Goal: Find specific page/section: Find specific page/section

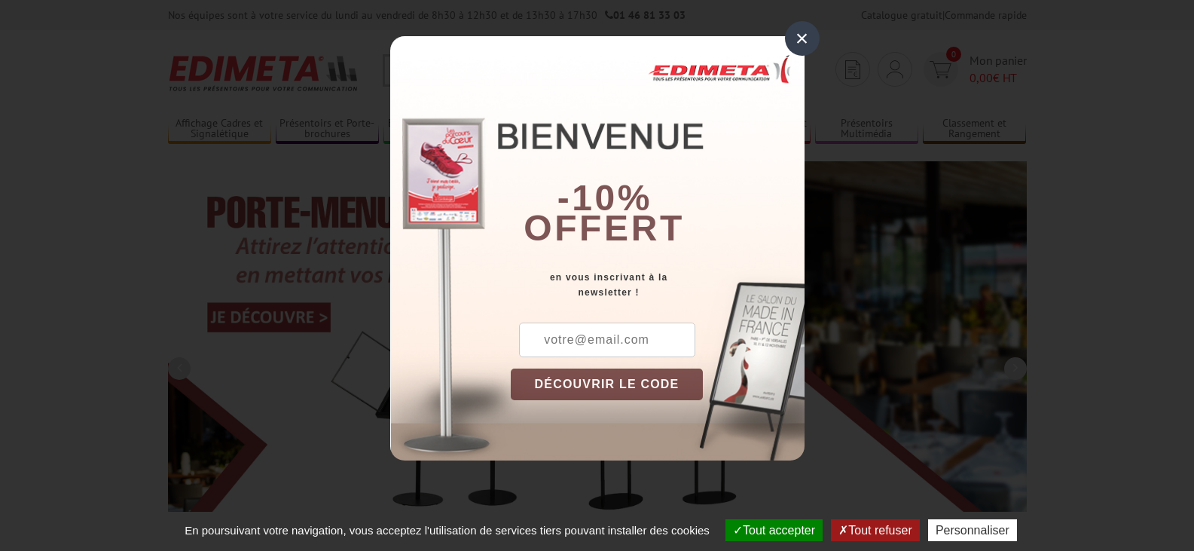
click at [794, 35] on div "×" at bounding box center [802, 38] width 35 height 35
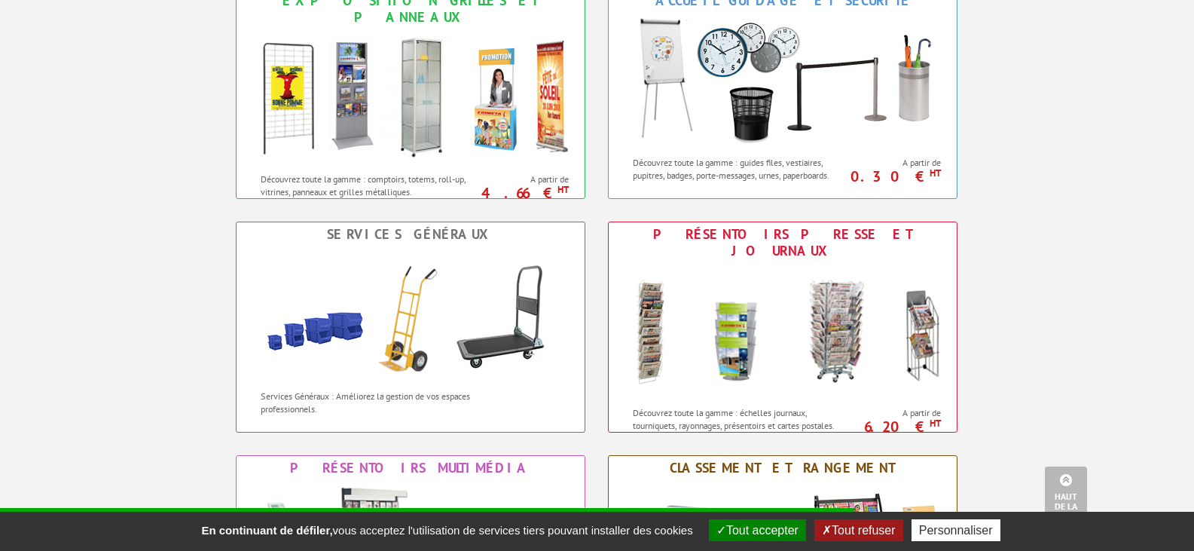
scroll to position [979, 0]
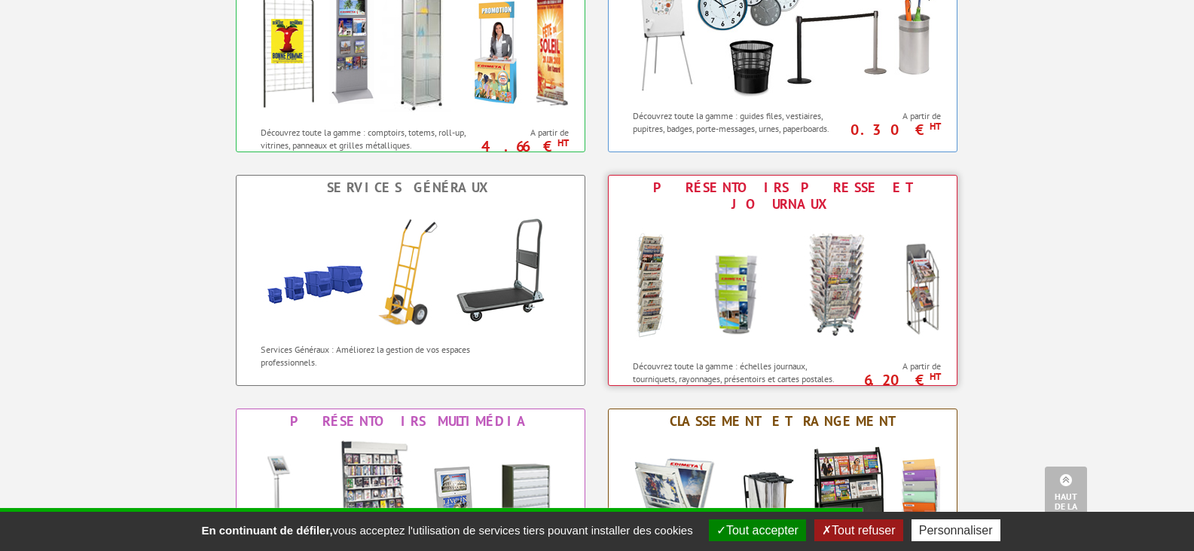
click at [784, 291] on img at bounding box center [782, 284] width 331 height 136
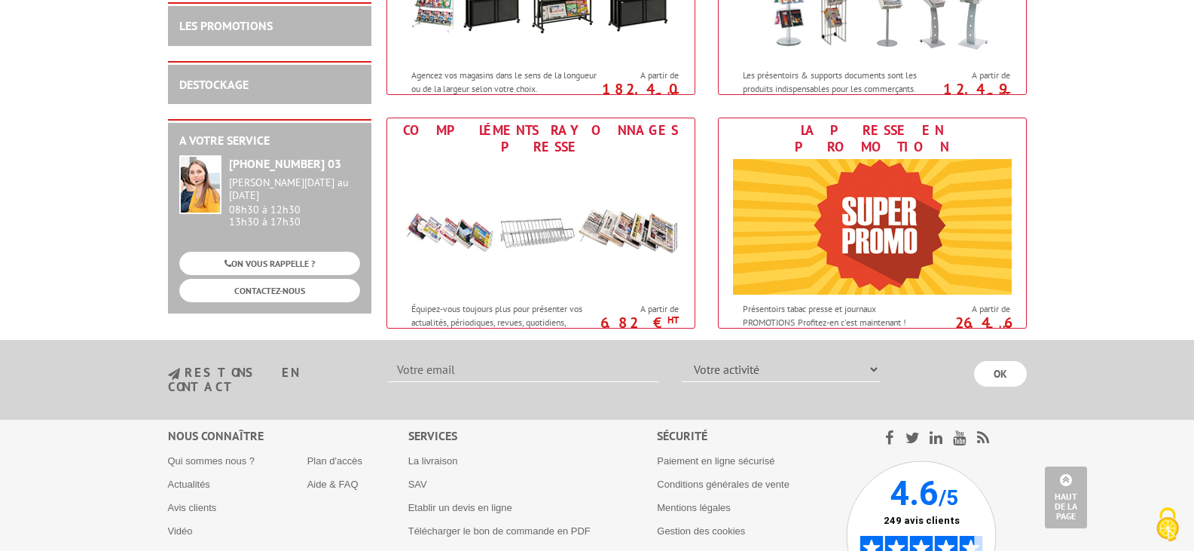
scroll to position [806, 0]
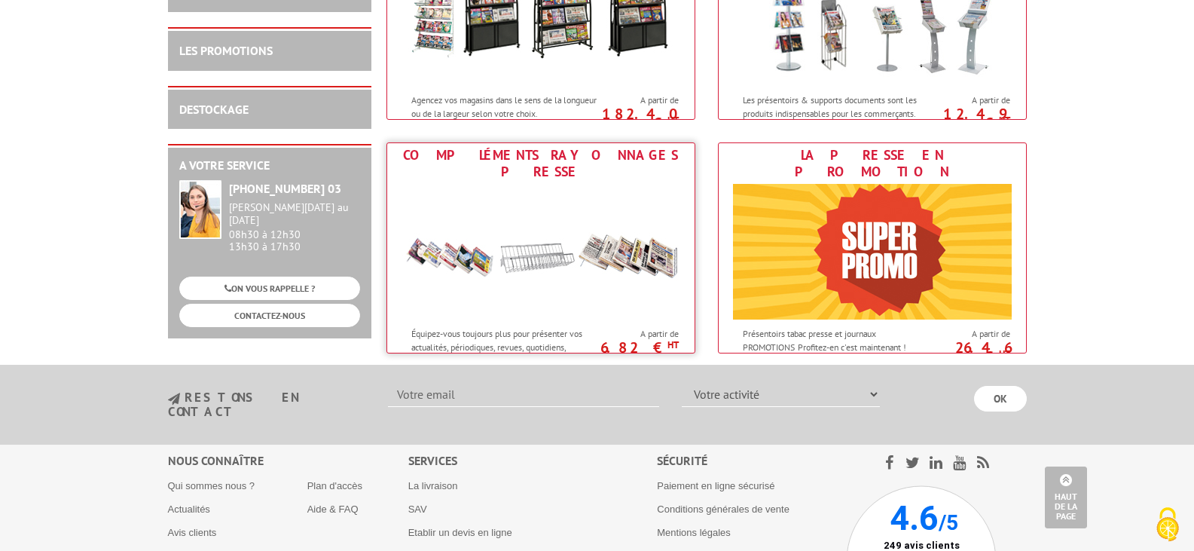
click at [532, 254] on img at bounding box center [540, 252] width 279 height 136
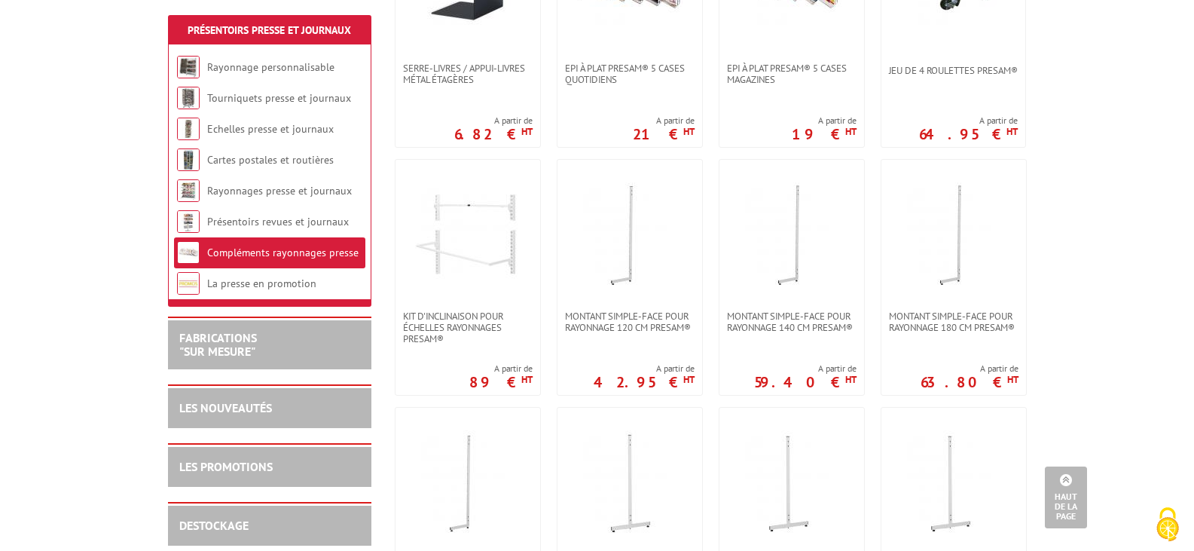
scroll to position [301, 0]
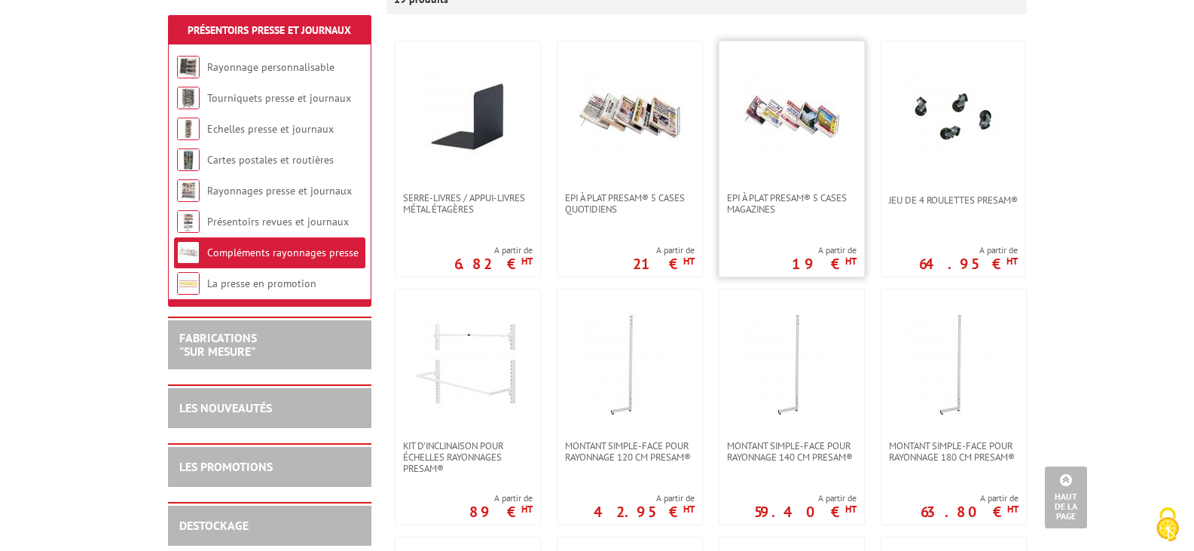
click at [786, 113] on img at bounding box center [791, 116] width 105 height 105
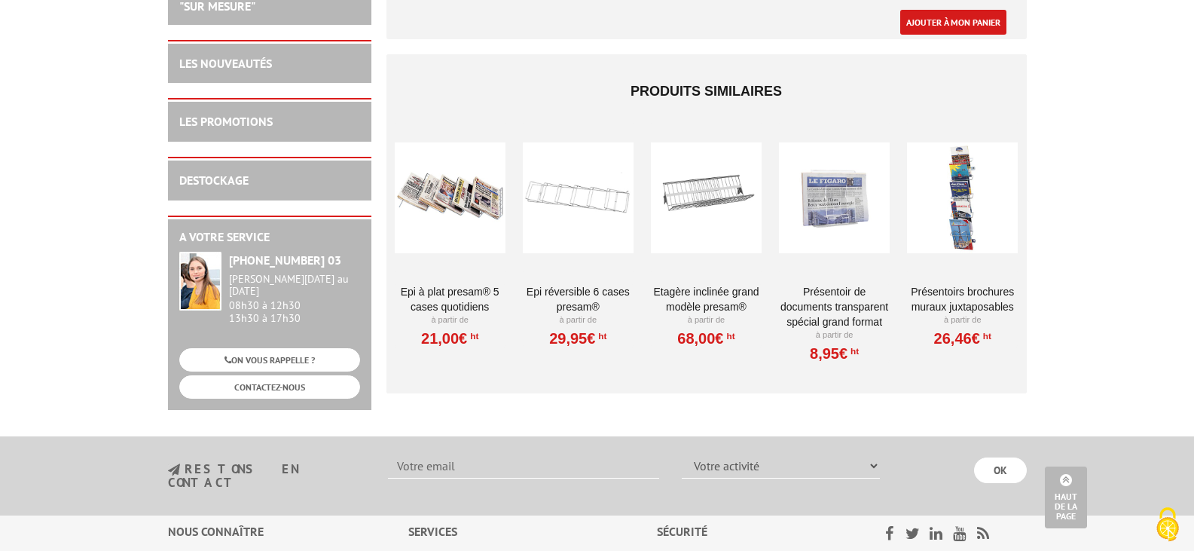
scroll to position [979, 0]
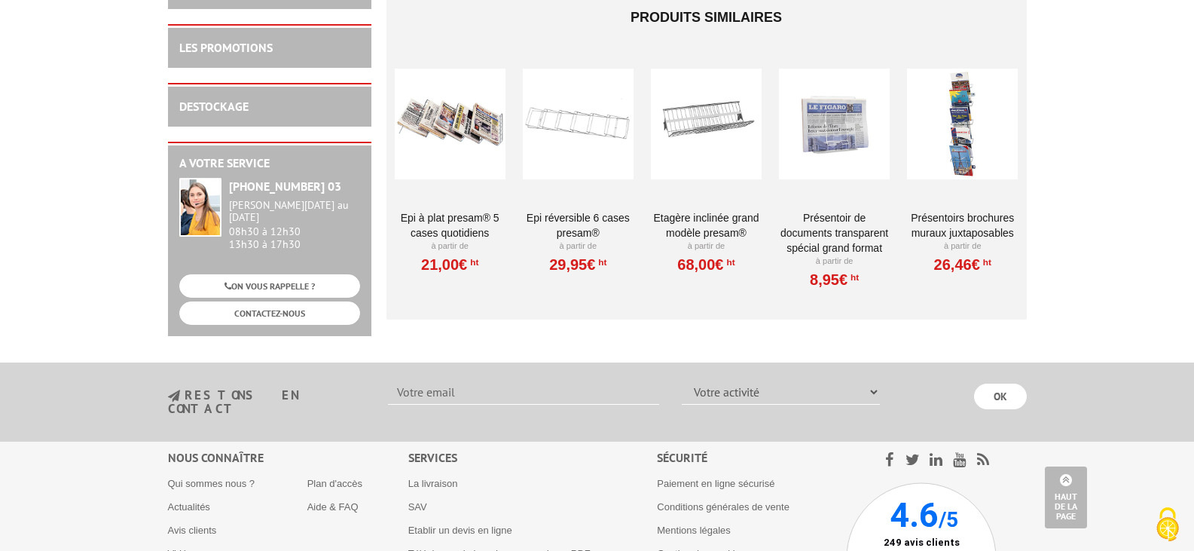
click at [459, 136] on div at bounding box center [450, 123] width 111 height 151
